Goal: Task Accomplishment & Management: Use online tool/utility

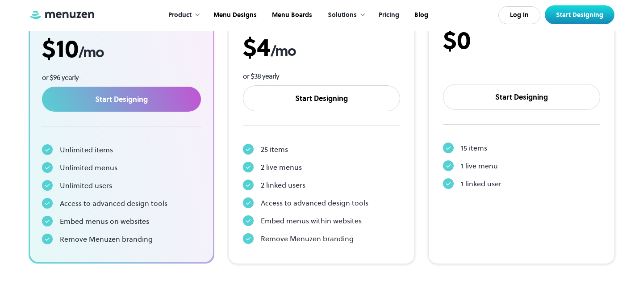
scroll to position [273, 0]
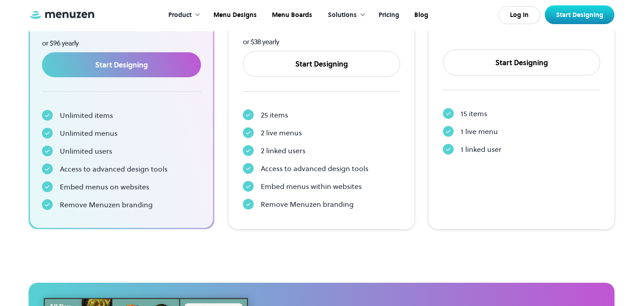
click at [248, 115] on icon at bounding box center [248, 114] width 4 height 3
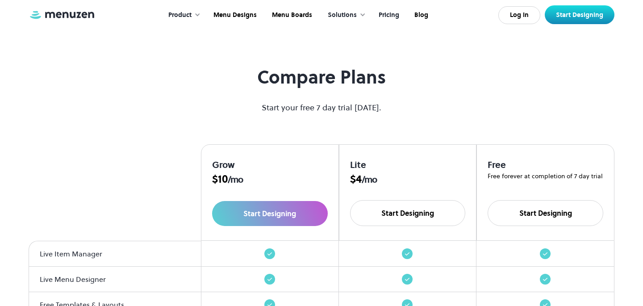
scroll to position [691, 0]
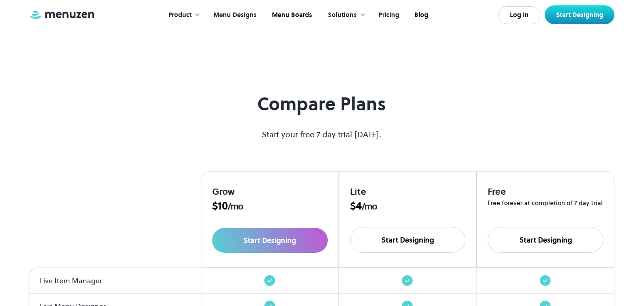
click at [243, 16] on link "Menu Designs" at bounding box center [234, 15] width 59 height 28
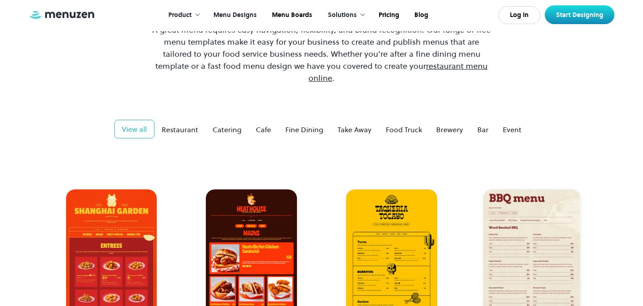
scroll to position [99, 0]
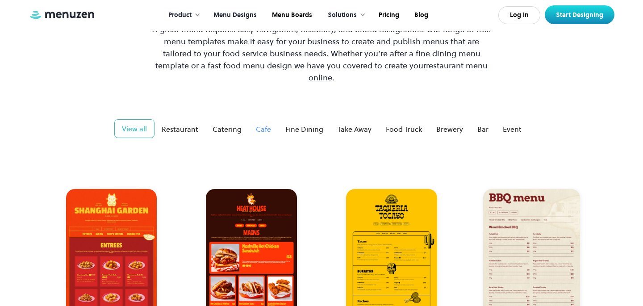
click at [260, 124] on div "Cafe" at bounding box center [263, 129] width 15 height 11
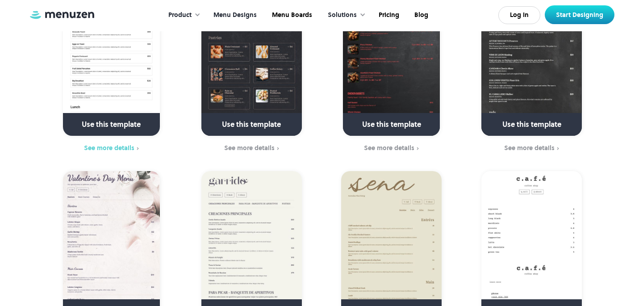
scroll to position [503, 0]
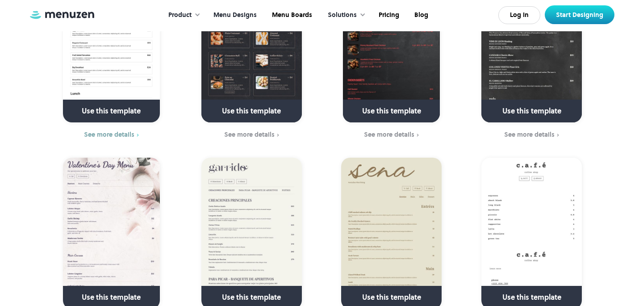
click at [117, 131] on div "See more details" at bounding box center [109, 134] width 50 height 7
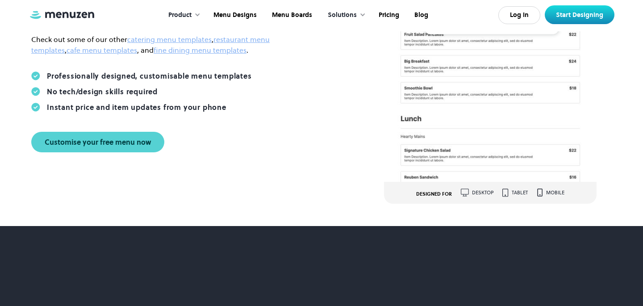
scroll to position [185, 0]
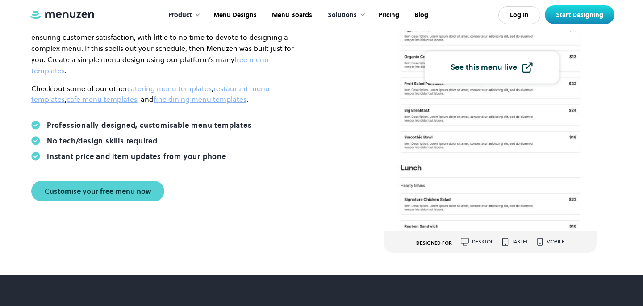
click at [432, 140] on img at bounding box center [490, 65] width 213 height 332
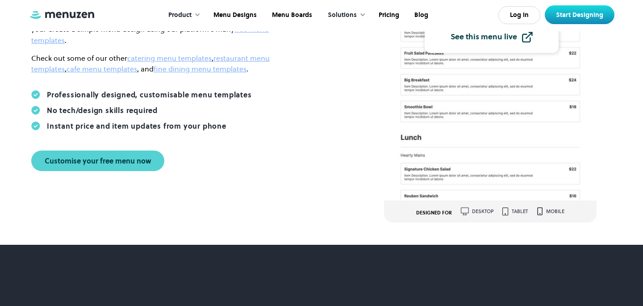
scroll to position [231, 0]
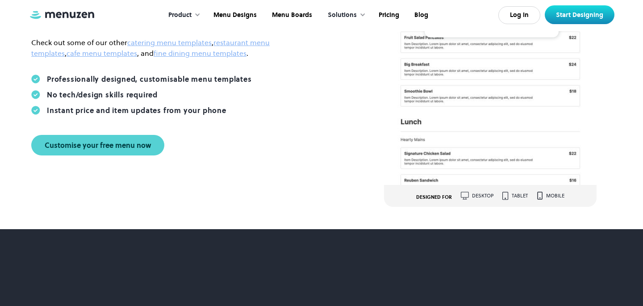
click at [515, 198] on div "tablet" at bounding box center [520, 195] width 16 height 5
click at [506, 197] on img at bounding box center [506, 196] width 6 height 8
click at [474, 197] on div "desktop" at bounding box center [482, 195] width 21 height 5
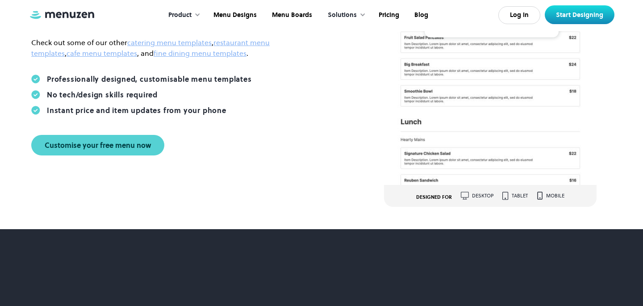
click at [551, 193] on div "mobile" at bounding box center [555, 195] width 18 height 5
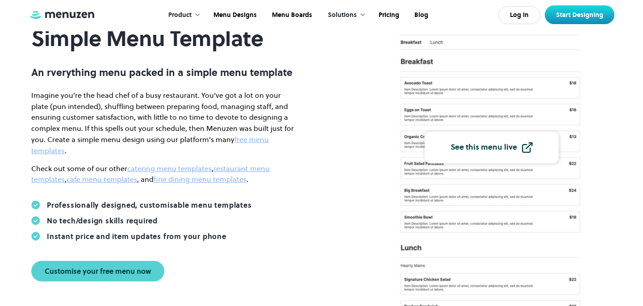
scroll to position [0, 0]
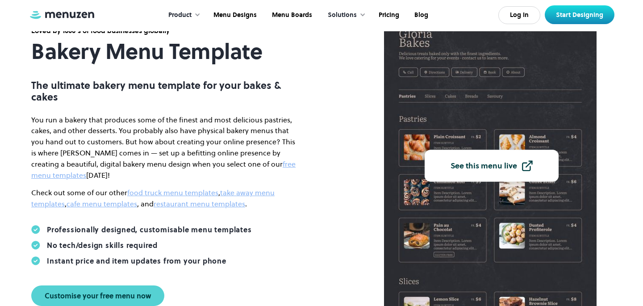
scroll to position [88, 0]
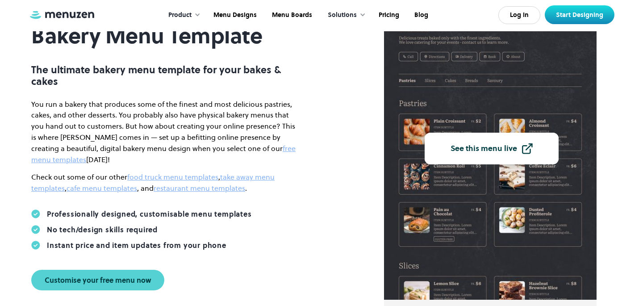
click at [474, 152] on div "See this menu live" at bounding box center [484, 149] width 67 height 8
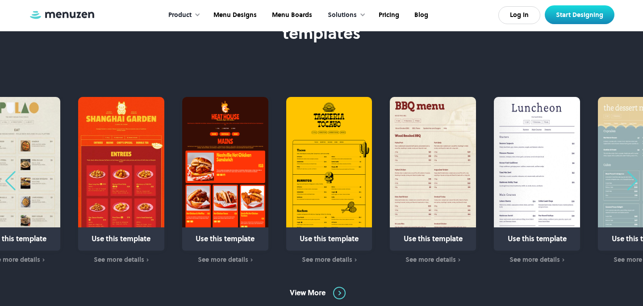
scroll to position [524, 0]
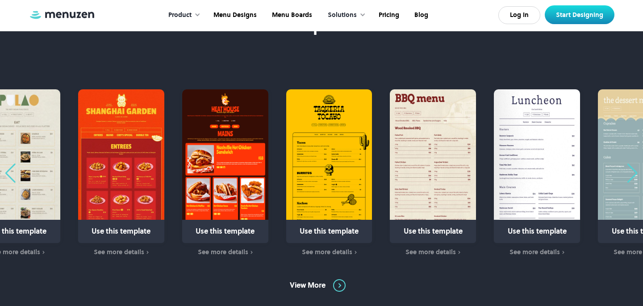
click at [43, 145] on img "31 / 31" at bounding box center [17, 166] width 86 height 154
click at [342, 282] on link "View More" at bounding box center [321, 285] width 63 height 13
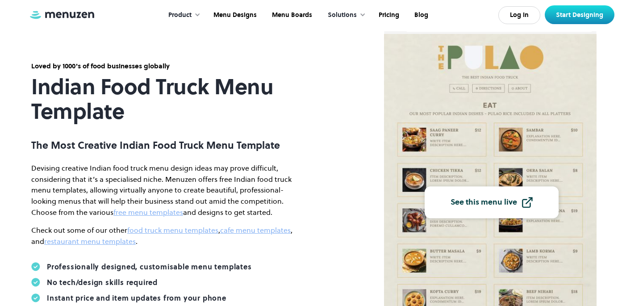
scroll to position [66, 0]
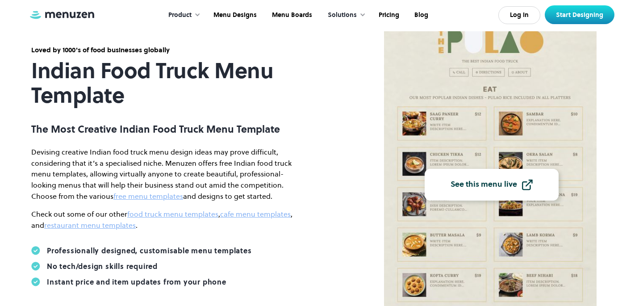
click at [462, 183] on div "See this menu live" at bounding box center [484, 184] width 67 height 8
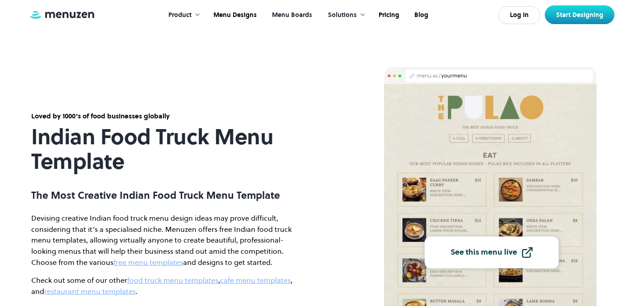
click at [287, 13] on link "Menu Boards" at bounding box center [291, 15] width 55 height 28
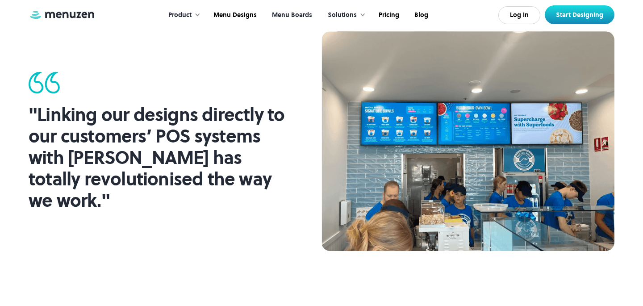
scroll to position [466, 0]
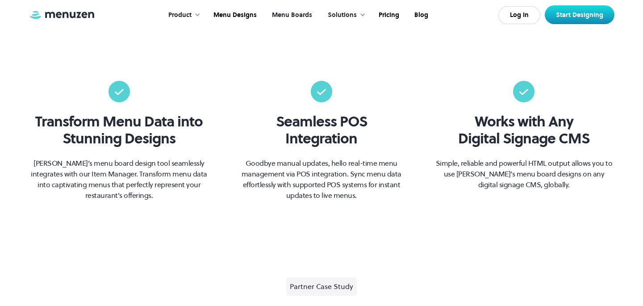
click at [194, 17] on div "Product" at bounding box center [182, 15] width 46 height 28
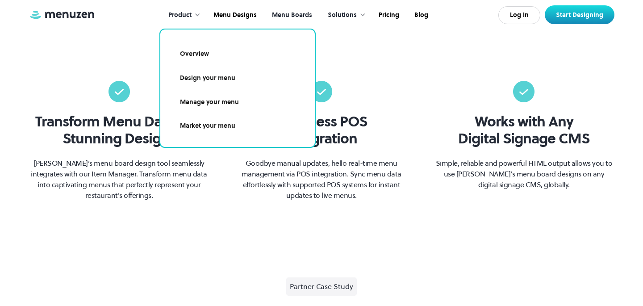
click at [208, 77] on link "Design your menu" at bounding box center [237, 78] width 133 height 21
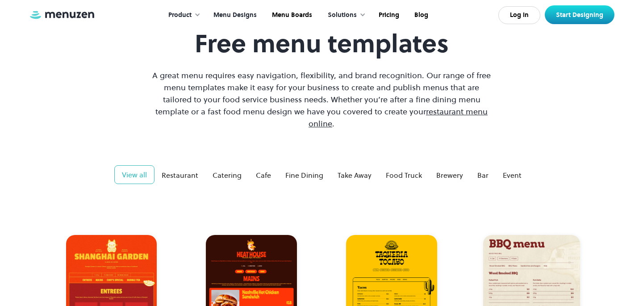
scroll to position [63, 0]
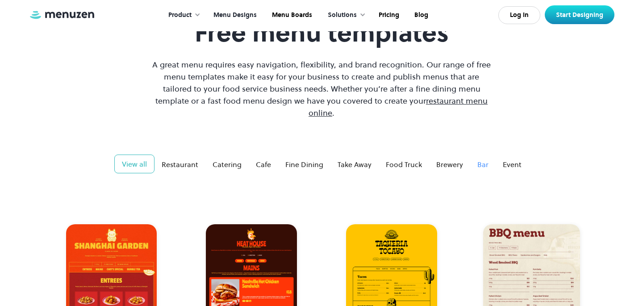
click at [478, 159] on div "Bar" at bounding box center [483, 164] width 11 height 11
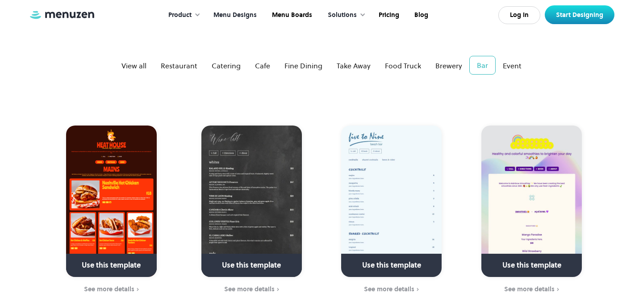
scroll to position [161, 0]
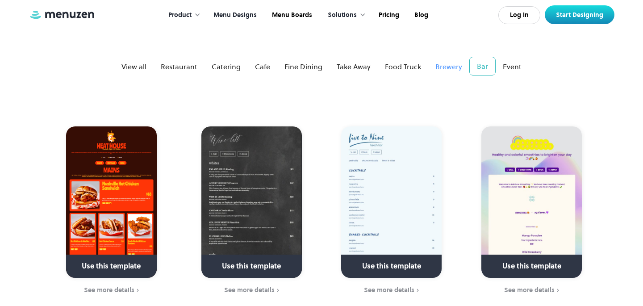
click at [438, 61] on div "Brewery" at bounding box center [449, 66] width 27 height 11
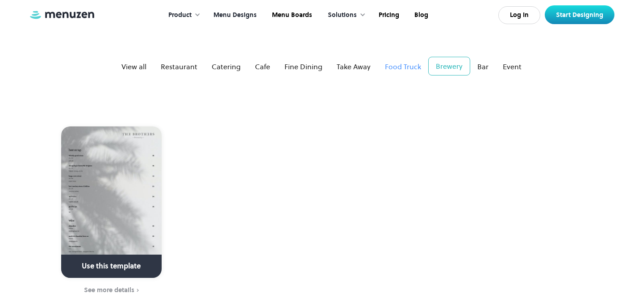
click at [403, 61] on div "Food Truck" at bounding box center [403, 66] width 36 height 11
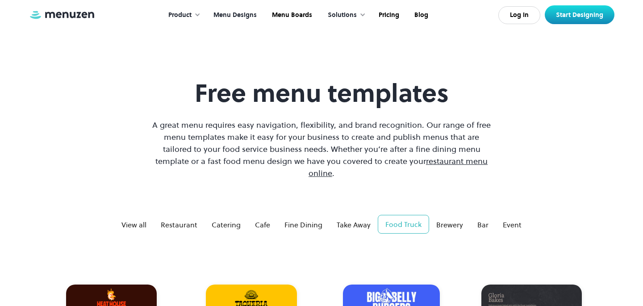
scroll to position [0, 0]
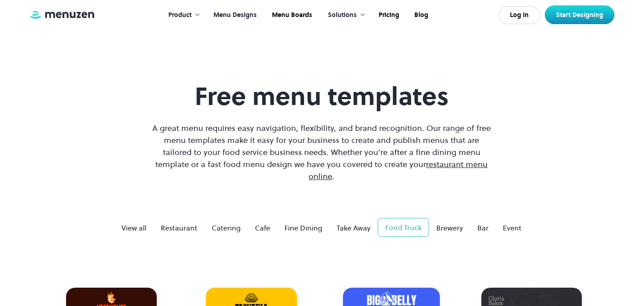
click at [357, 13] on div "Solutions" at bounding box center [344, 15] width 51 height 28
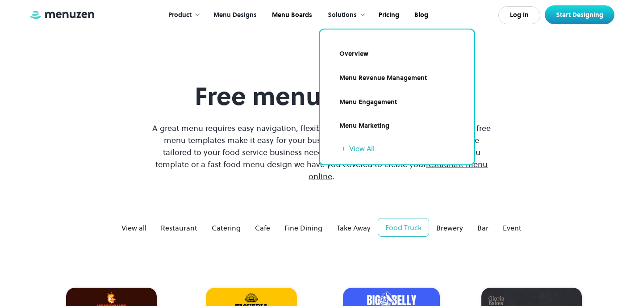
click at [350, 52] on link "Overview" at bounding box center [397, 54] width 133 height 21
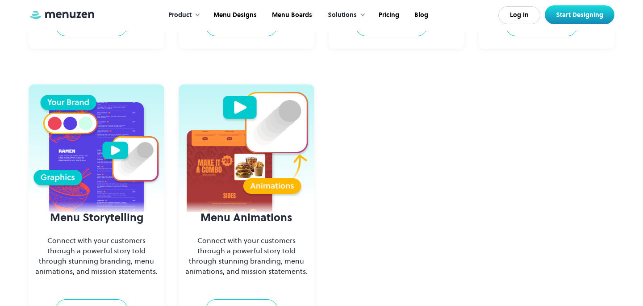
scroll to position [832, 0]
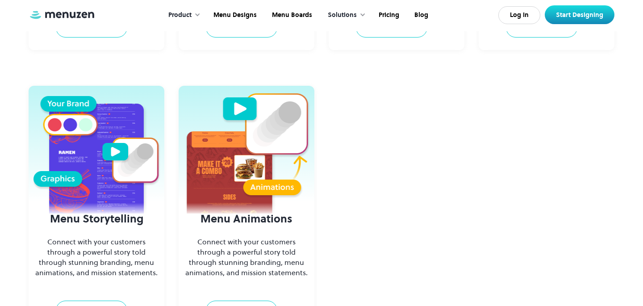
click at [97, 218] on h3 "Menu Storytelling" at bounding box center [96, 219] width 127 height 14
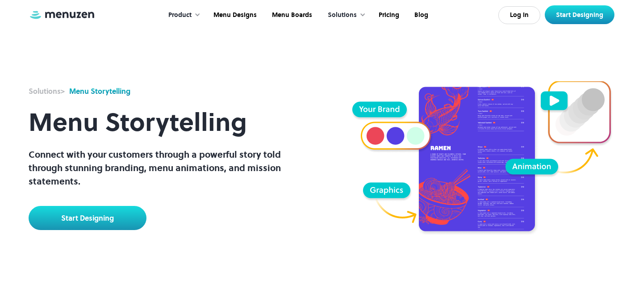
click at [416, 133] on img at bounding box center [476, 157] width 275 height 153
click at [550, 96] on img at bounding box center [476, 157] width 275 height 153
click at [244, 13] on link "Menu Designs" at bounding box center [234, 15] width 59 height 28
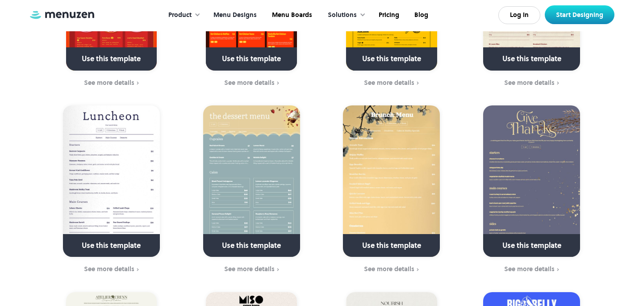
scroll to position [392, 0]
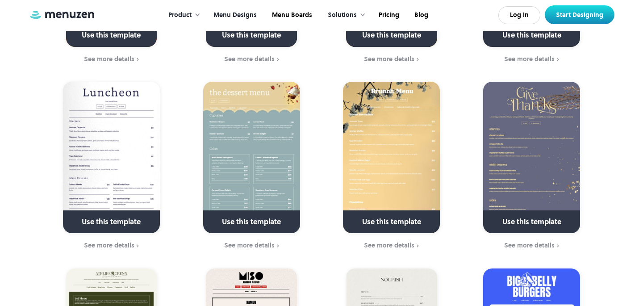
click at [254, 28] on link at bounding box center [251, 39] width 129 height 23
